Goal: Task Accomplishment & Management: Manage account settings

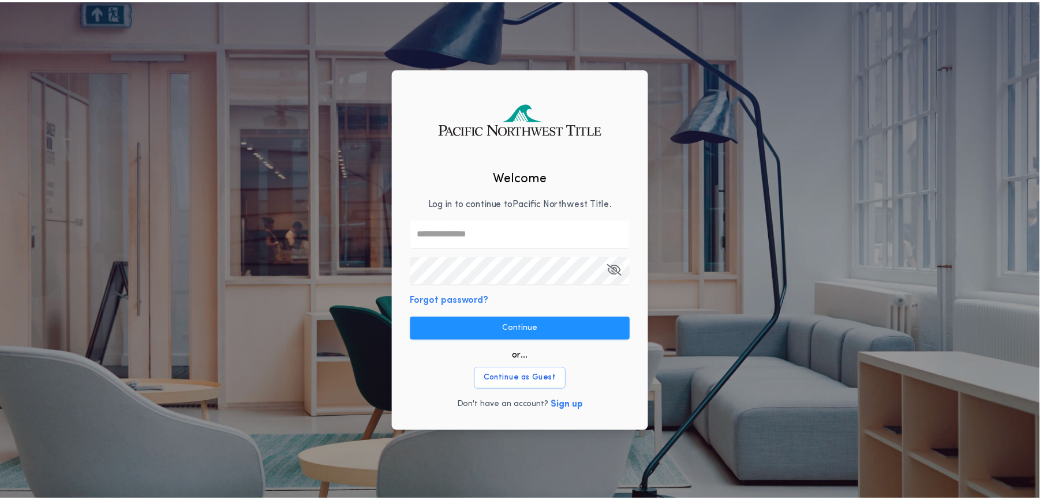
scroll to position [0, 202]
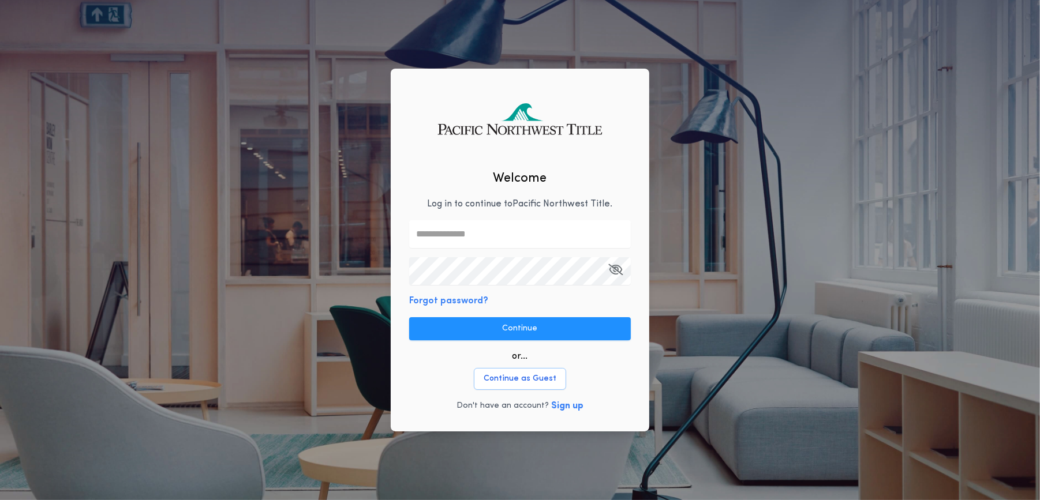
type input "**"
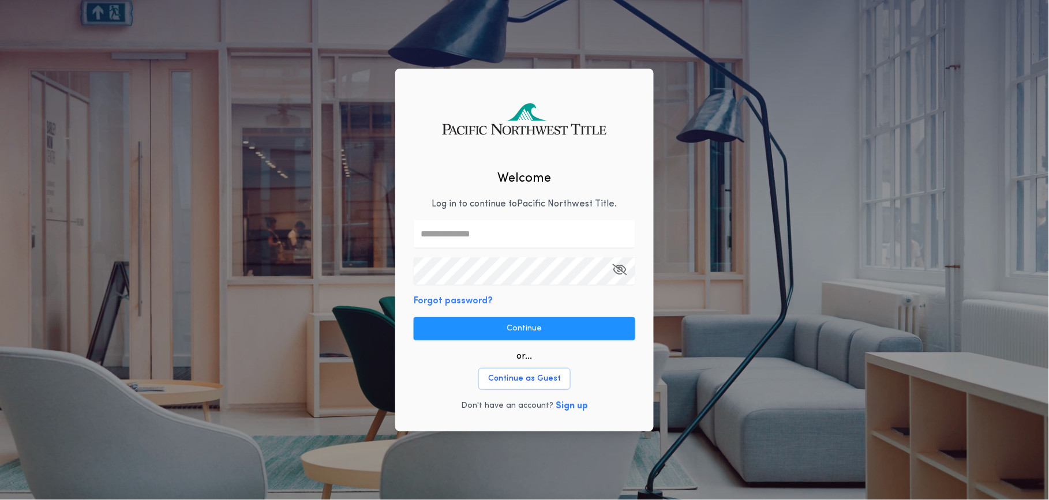
click at [518, 320] on button "Continue" at bounding box center [525, 328] width 222 height 23
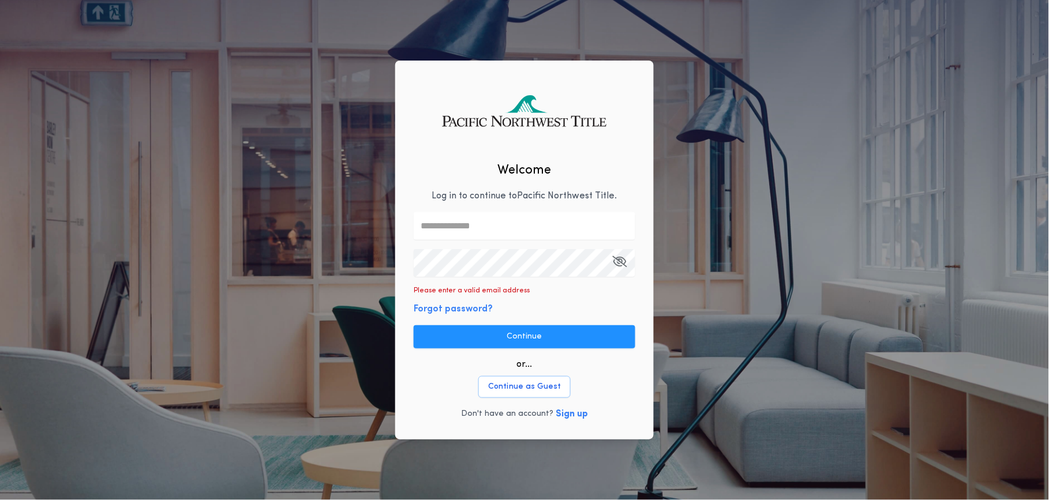
click at [518, 230] on input "text" at bounding box center [525, 226] width 222 height 28
type input "**********"
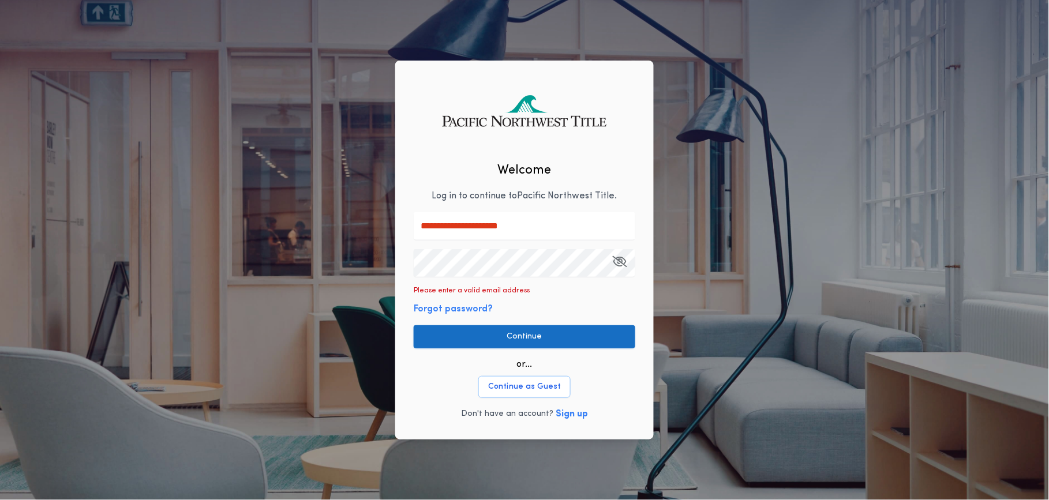
click at [513, 339] on button "Continue" at bounding box center [525, 337] width 222 height 23
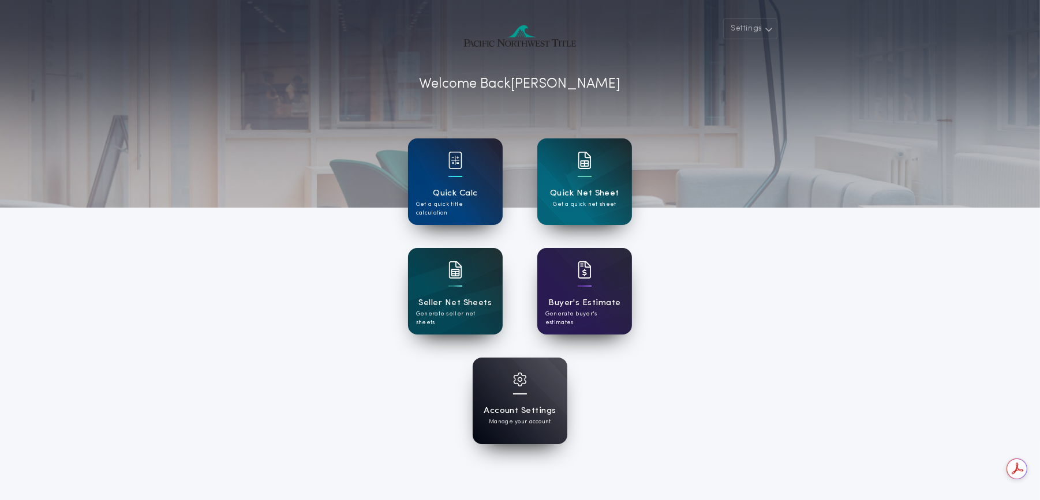
click at [514, 390] on div at bounding box center [520, 387] width 14 height 29
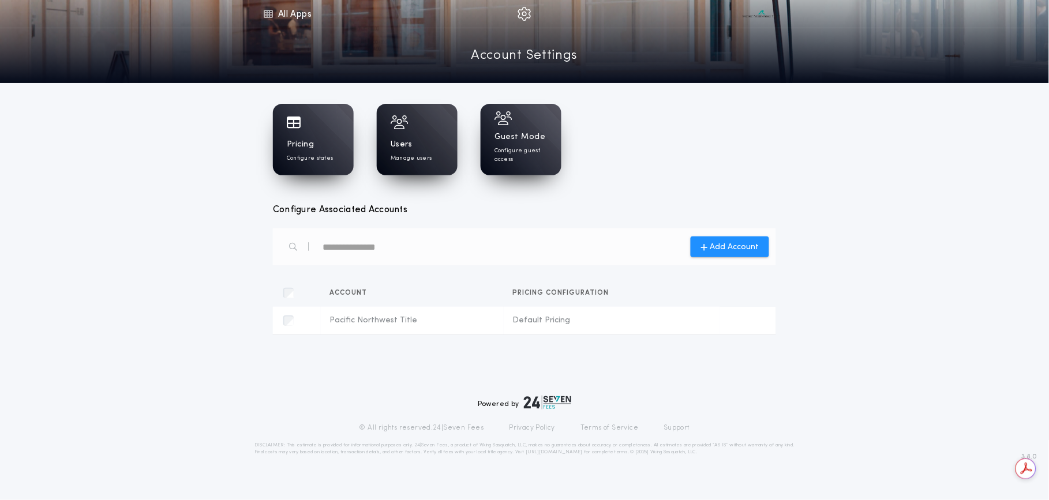
click at [420, 145] on div "Users Manage users" at bounding box center [417, 151] width 53 height 24
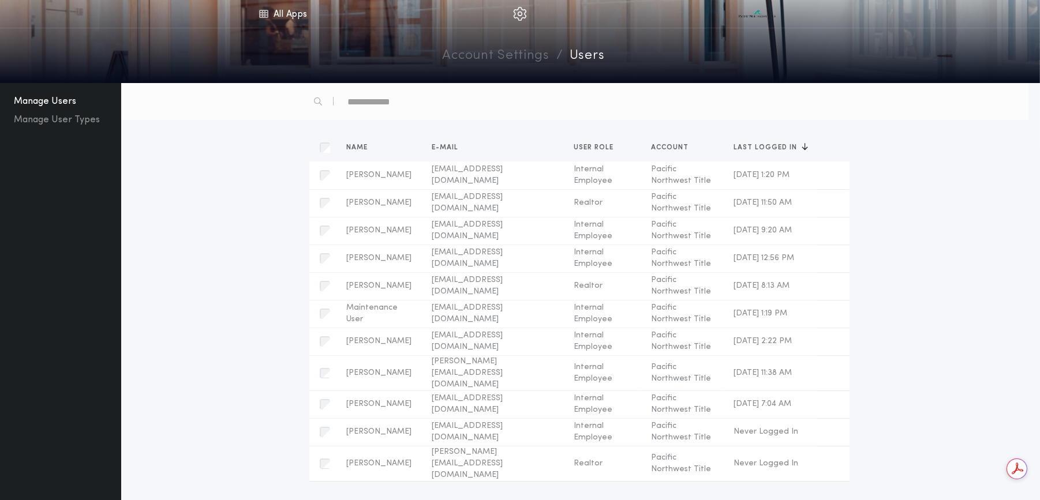
click at [747, 146] on span "Last Logged In" at bounding box center [768, 147] width 68 height 7
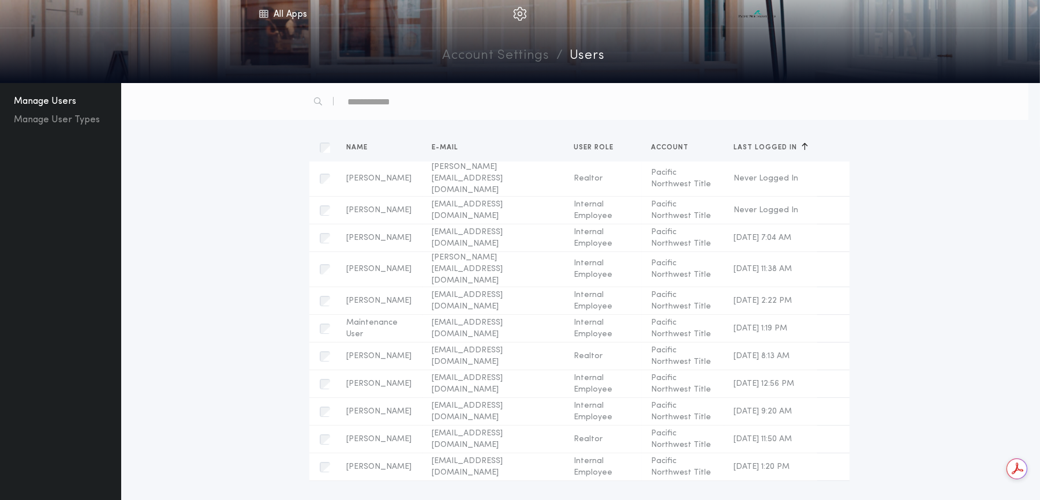
click at [752, 145] on span "Last Logged In" at bounding box center [768, 147] width 68 height 7
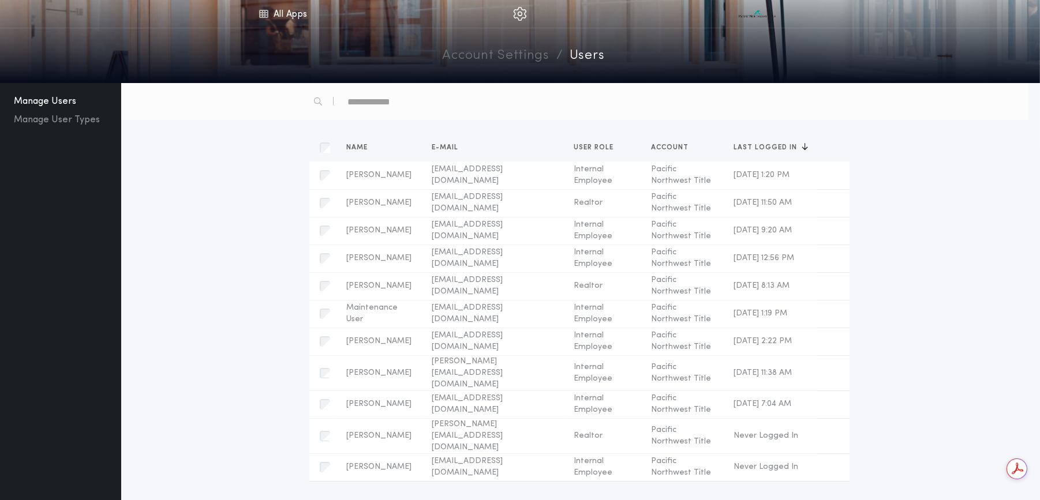
click at [488, 55] on link "Account Settings" at bounding box center [496, 56] width 107 height 20
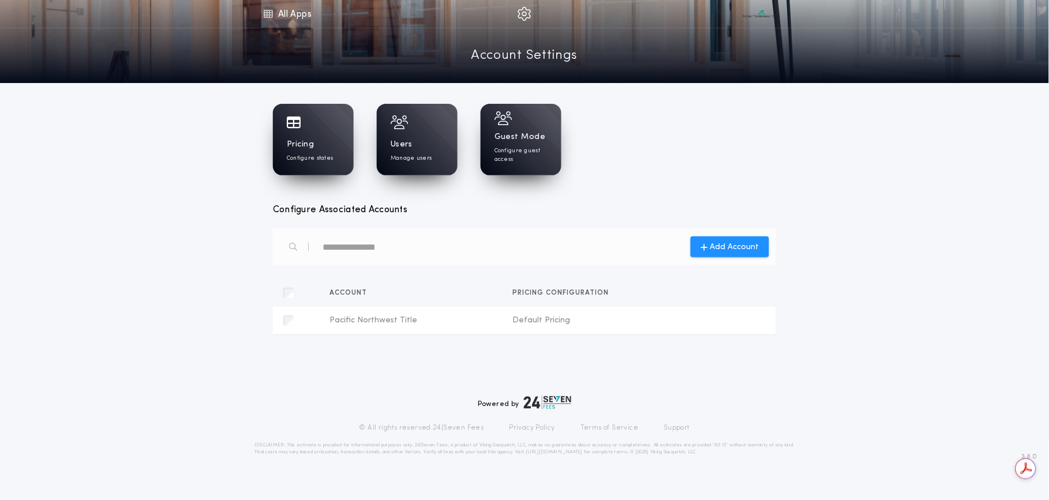
click at [297, 16] on link "All Apps" at bounding box center [287, 14] width 52 height 28
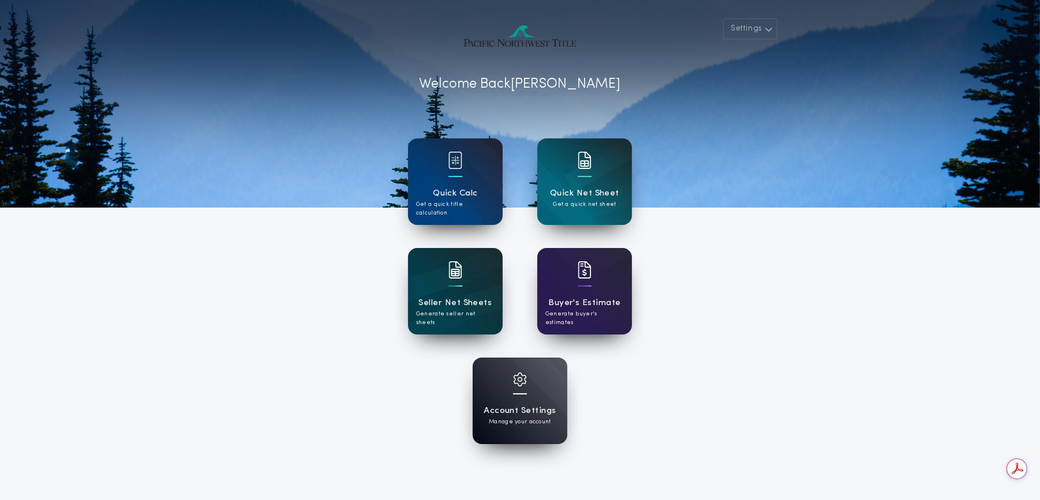
click at [462, 297] on h1 "Seller Net Sheets" at bounding box center [455, 303] width 73 height 13
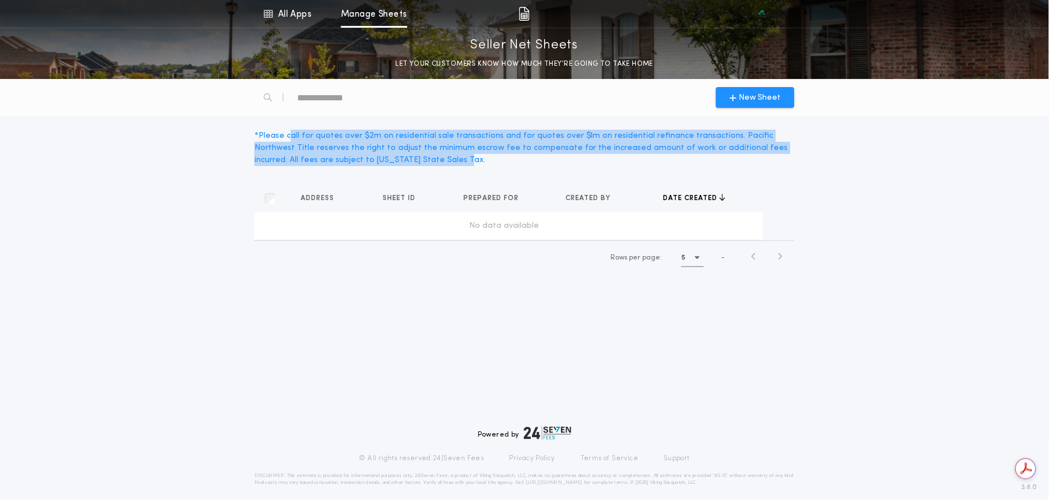
drag, startPoint x: 289, startPoint y: 129, endPoint x: 385, endPoint y: 157, distance: 100.5
click at [385, 156] on div "* Please call for quotes over $2m on residential sale transactions and for quot…" at bounding box center [525, 148] width 554 height 64
click at [385, 167] on div "* Please call for quotes over $2m on residential sale transactions and for quot…" at bounding box center [525, 148] width 554 height 64
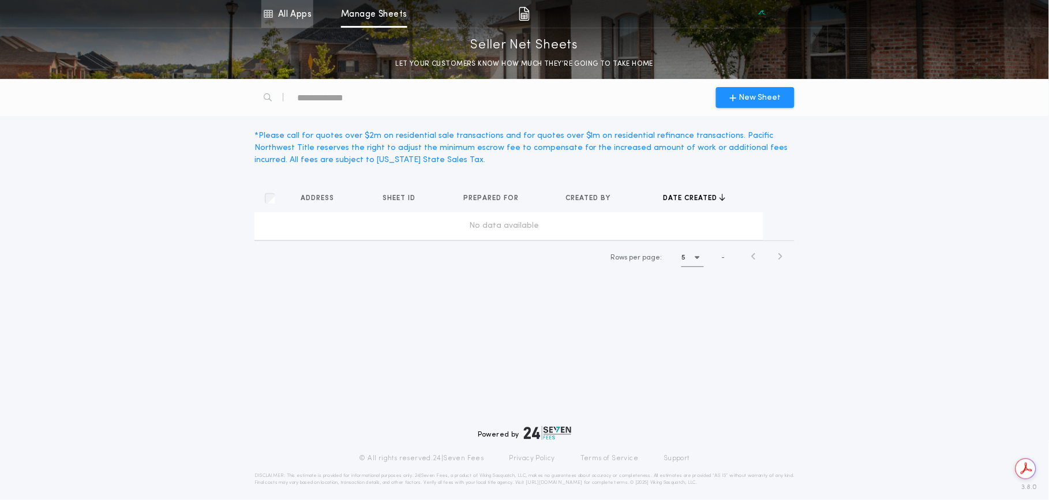
click at [289, 14] on link "All Apps" at bounding box center [287, 14] width 52 height 28
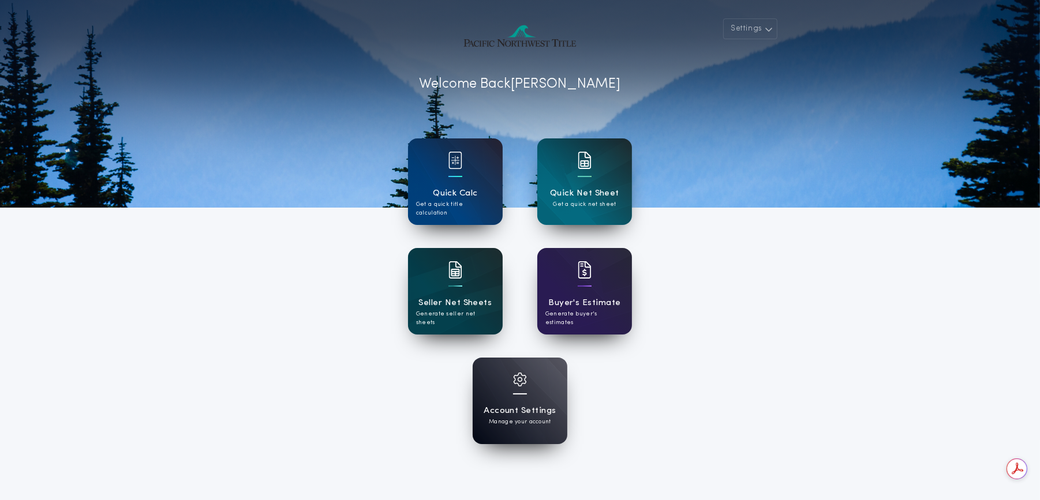
click at [440, 279] on div "Seller Net Sheets Generate seller net sheets" at bounding box center [455, 291] width 95 height 87
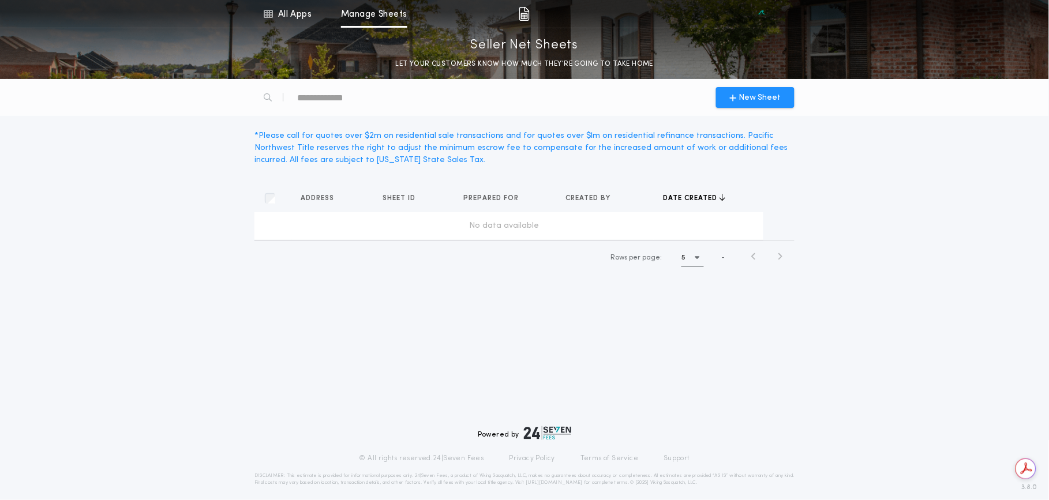
click at [308, 92] on div "text" at bounding box center [346, 97] width 99 height 18
click at [293, 16] on link "All Apps" at bounding box center [287, 14] width 52 height 28
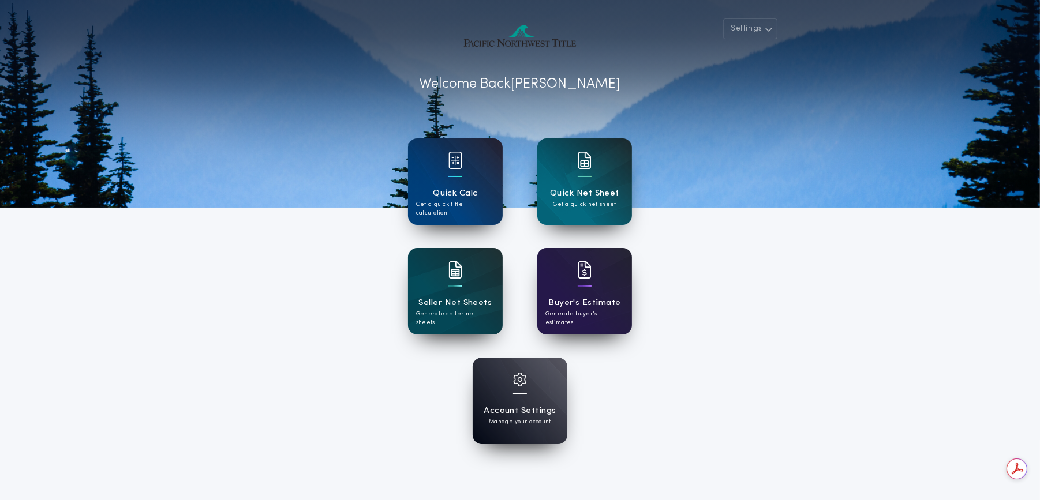
click at [586, 289] on div at bounding box center [585, 277] width 14 height 32
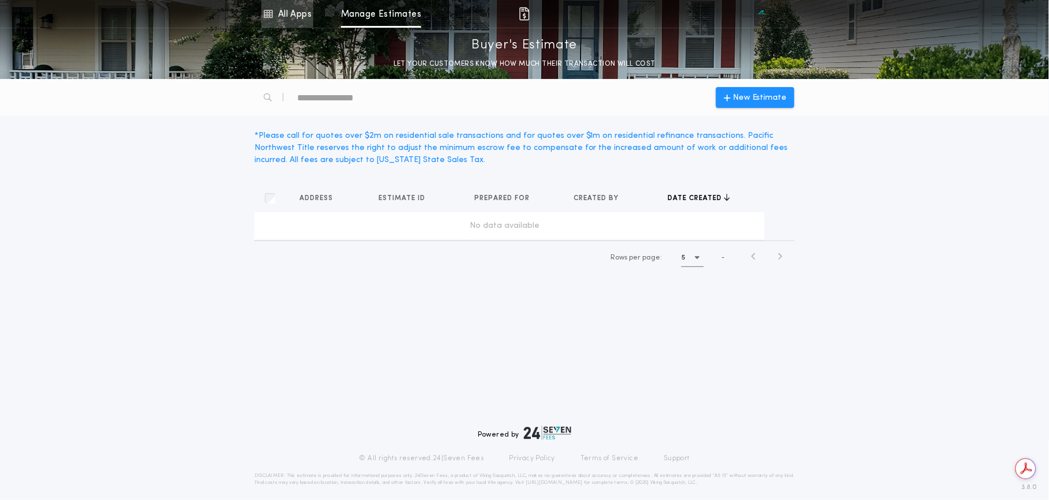
click at [293, 20] on link "All Apps" at bounding box center [287, 14] width 52 height 28
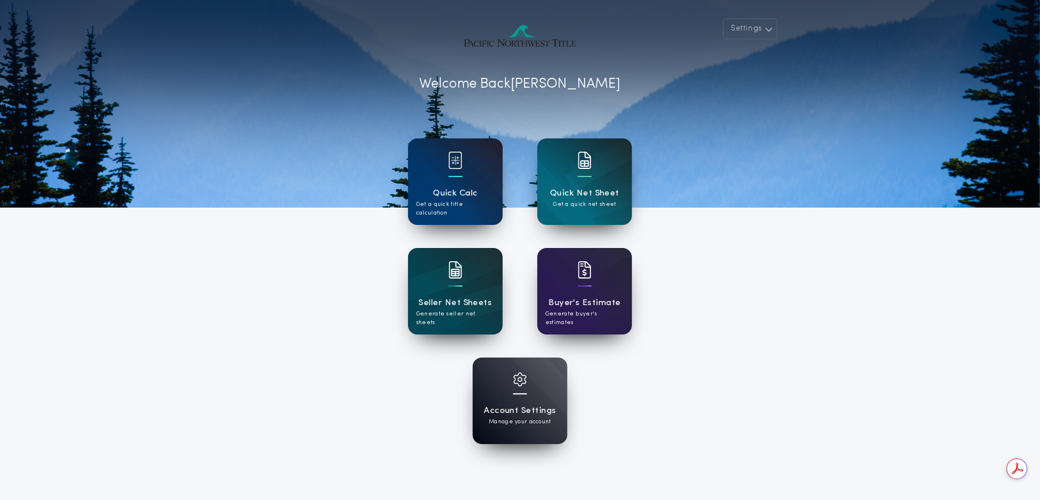
click at [431, 171] on div "Quick Calc Get a quick title calculation" at bounding box center [455, 182] width 95 height 87
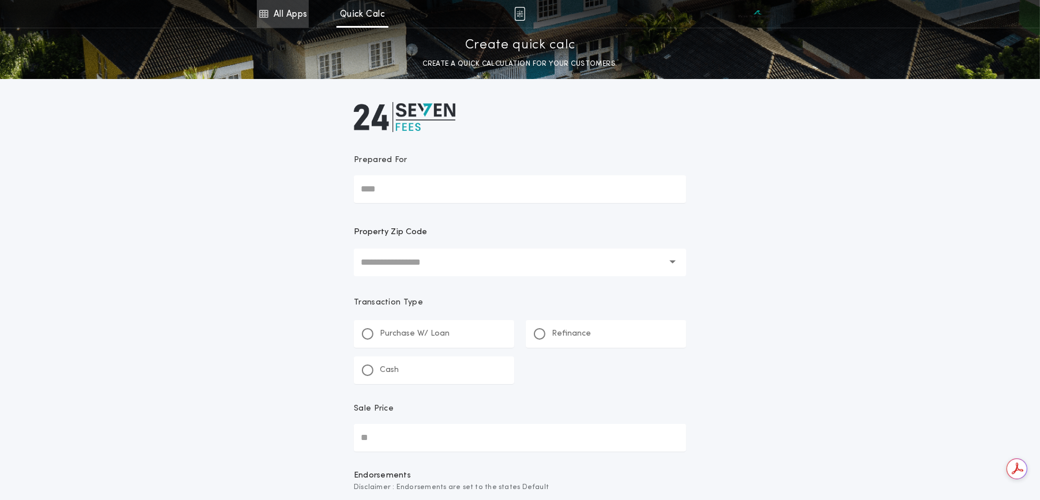
click at [285, 13] on link "All Apps" at bounding box center [283, 14] width 52 height 28
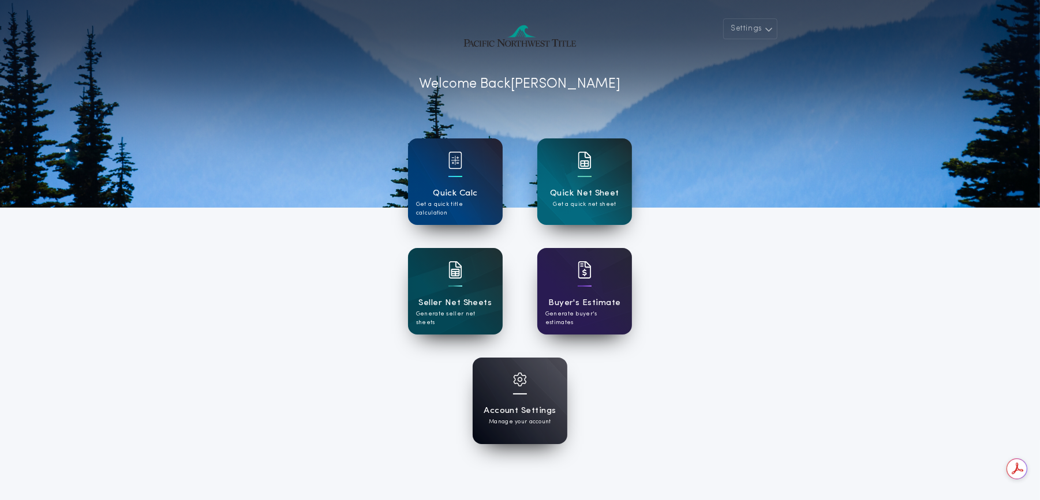
click at [501, 383] on div "Account Settings Manage your account" at bounding box center [520, 401] width 95 height 87
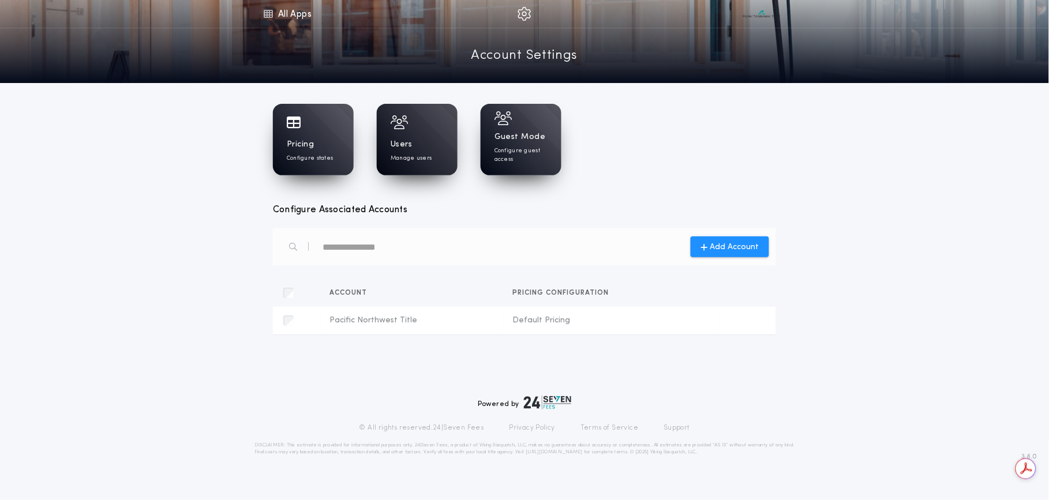
click at [428, 140] on div "Users Manage users" at bounding box center [417, 151] width 53 height 24
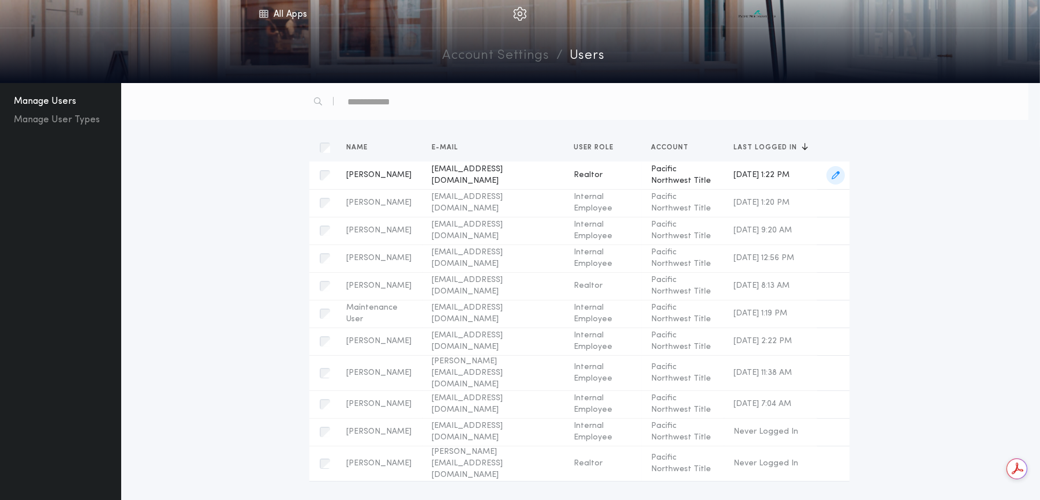
click at [458, 172] on span "[EMAIL_ADDRESS][DOMAIN_NAME]" at bounding box center [494, 175] width 124 height 23
click at [327, 181] on div "button" at bounding box center [325, 175] width 23 height 23
click at [982, 395] on div "Sort by Name E-mail User Role Account Last Logged In [PERSON_NAME] Name [PERSON…" at bounding box center [579, 308] width 898 height 348
click at [249, 383] on div "Sort by Name E-mail User Role Account Last Logged In [PERSON_NAME] Name [PERSON…" at bounding box center [579, 308] width 898 height 348
click at [35, 118] on button "Manage User Types" at bounding box center [56, 120] width 95 height 18
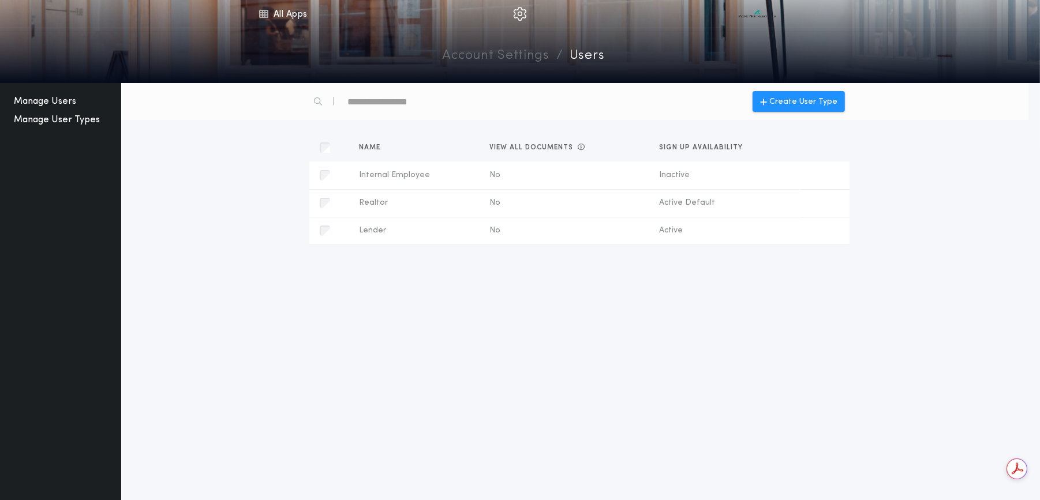
click at [58, 106] on button "Manage Users" at bounding box center [45, 101] width 72 height 18
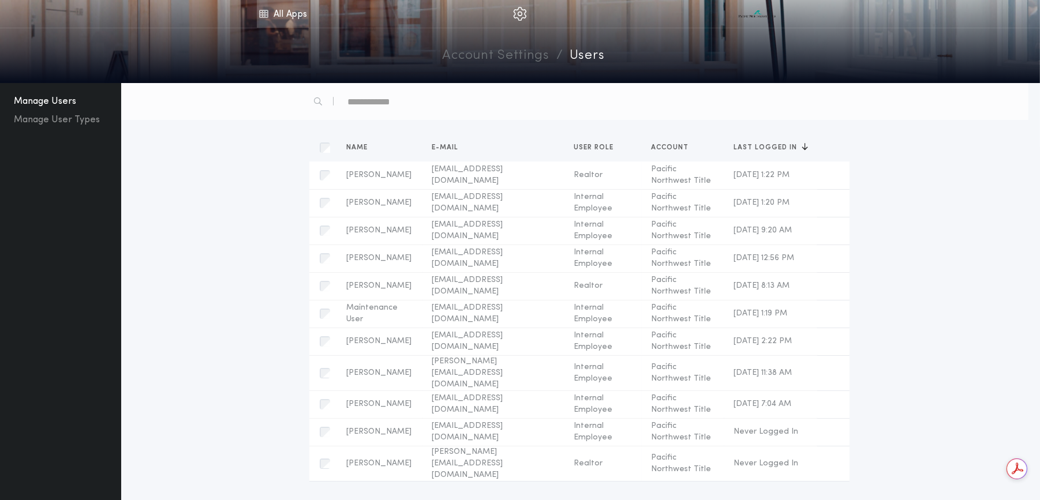
click at [271, 14] on link "All Apps" at bounding box center [283, 14] width 52 height 28
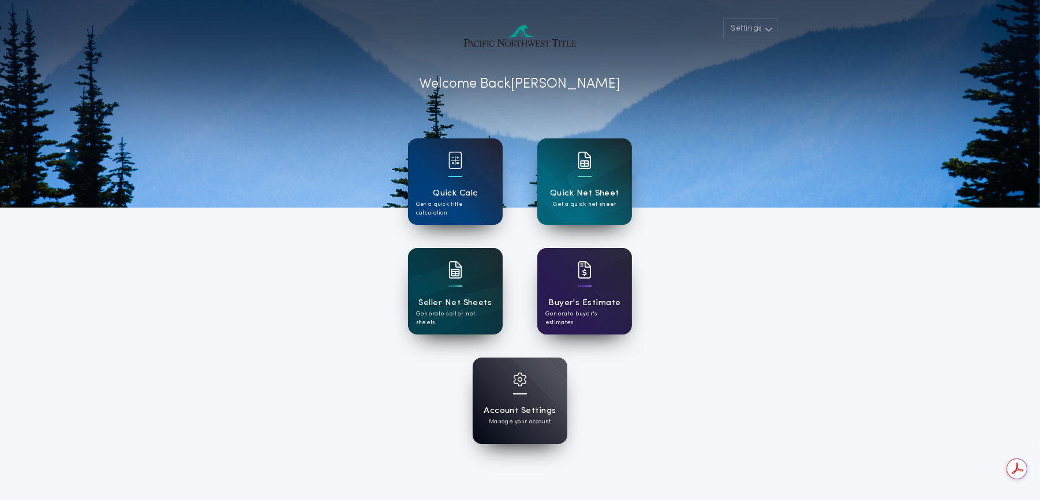
click at [452, 275] on img at bounding box center [456, 269] width 14 height 17
